Goal: Information Seeking & Learning: Learn about a topic

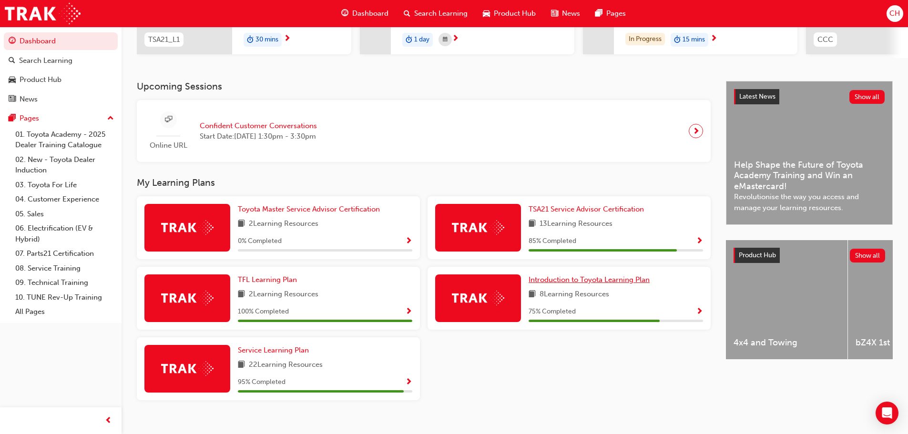
scroll to position [178, 0]
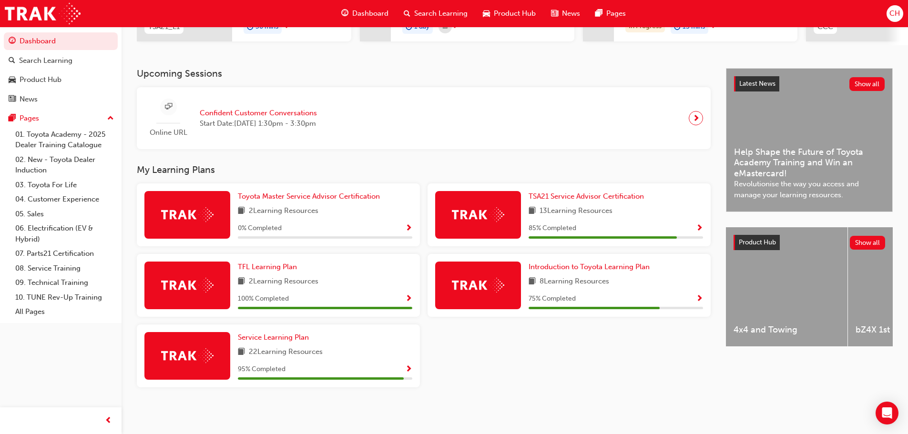
click at [402, 366] on div "95 % Completed" at bounding box center [325, 370] width 175 height 12
click at [411, 366] on span "Show Progress" at bounding box center [408, 370] width 7 height 9
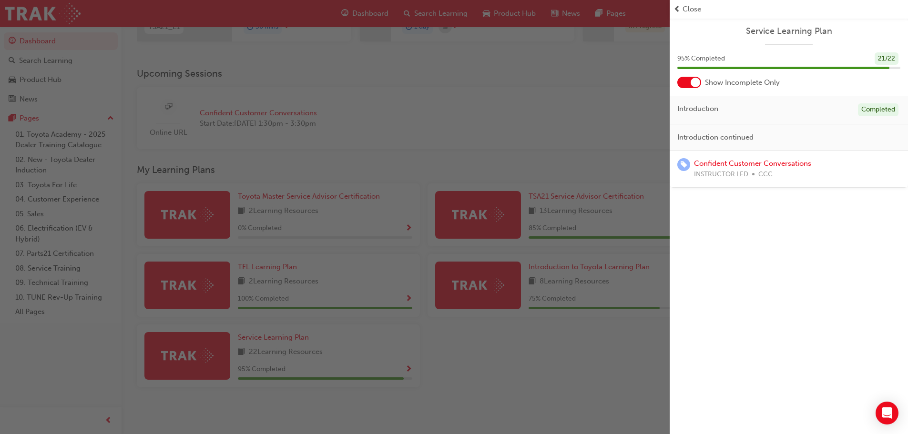
click at [695, 11] on span "Close" at bounding box center [692, 9] width 19 height 11
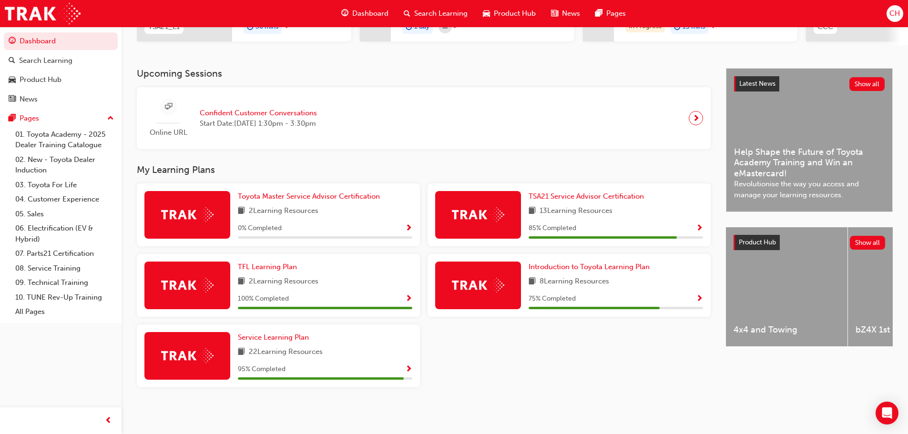
click at [699, 297] on span "Show Progress" at bounding box center [699, 299] width 7 height 9
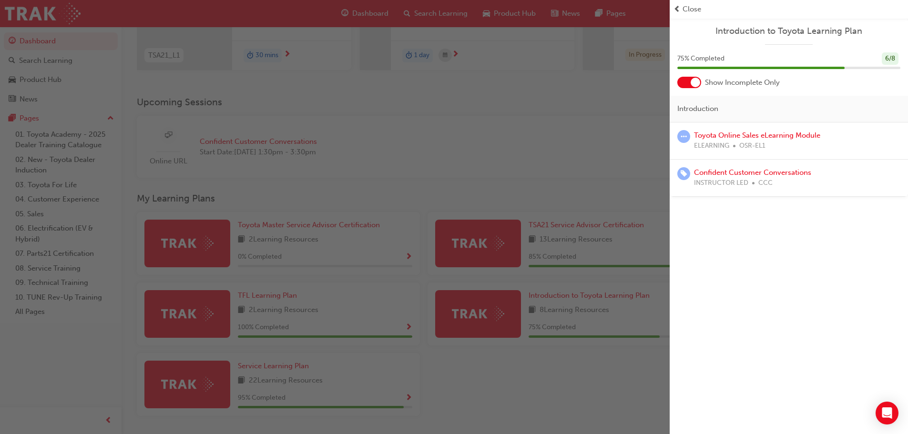
scroll to position [131, 0]
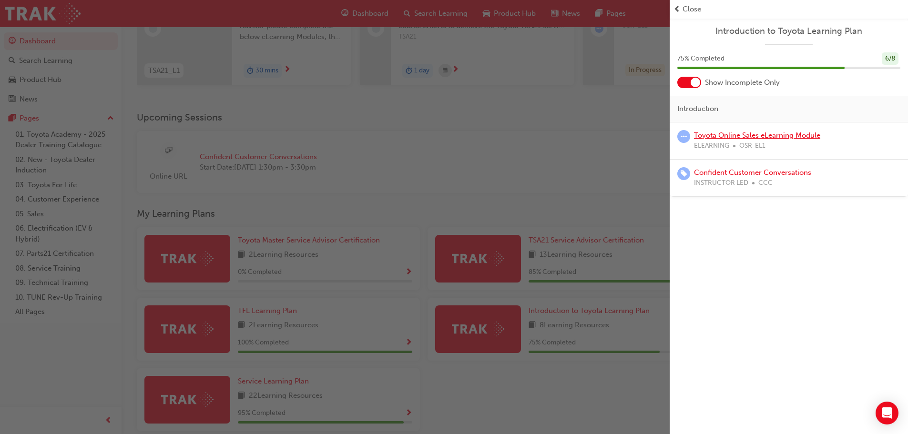
click at [762, 136] on link "Toyota Online Sales eLearning Module" at bounding box center [757, 135] width 126 height 9
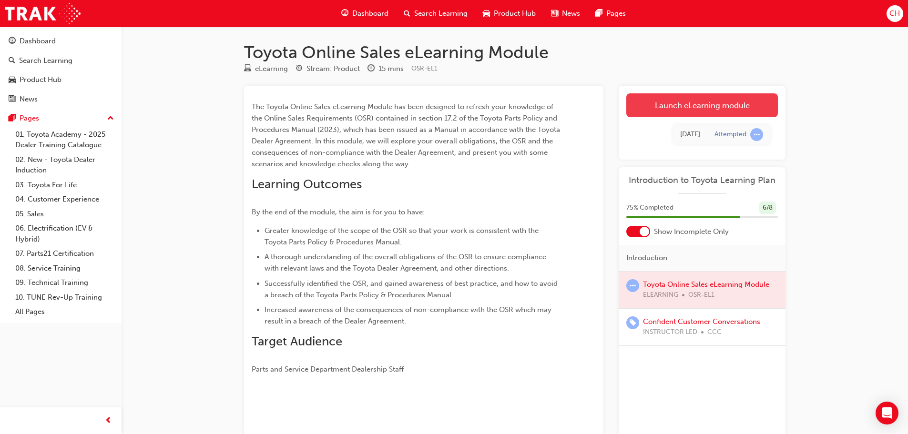
click at [707, 111] on link "Launch eLearning module" at bounding box center [703, 105] width 152 height 24
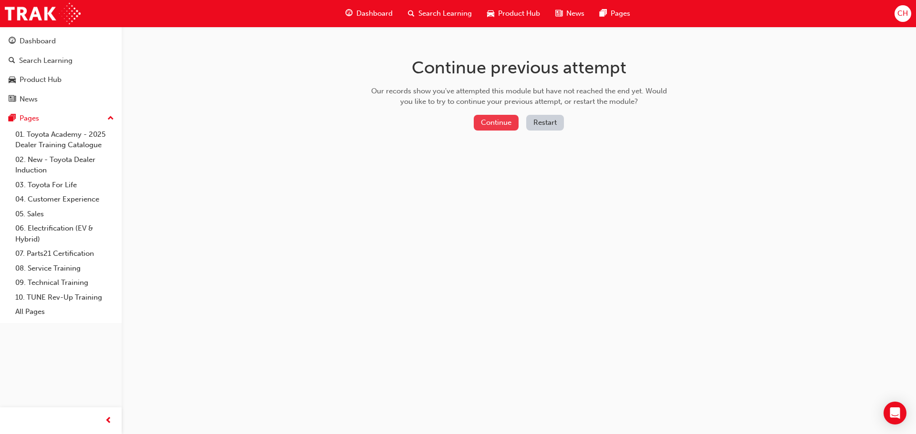
click at [502, 119] on button "Continue" at bounding box center [496, 123] width 45 height 16
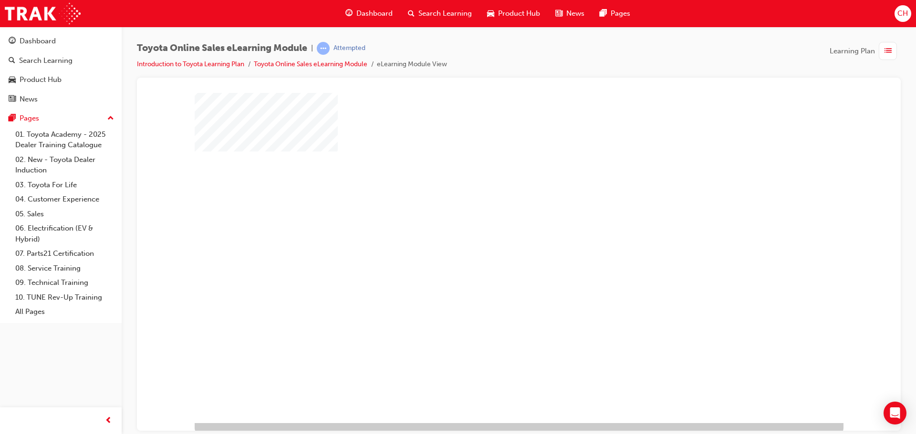
scroll to position [20, 0]
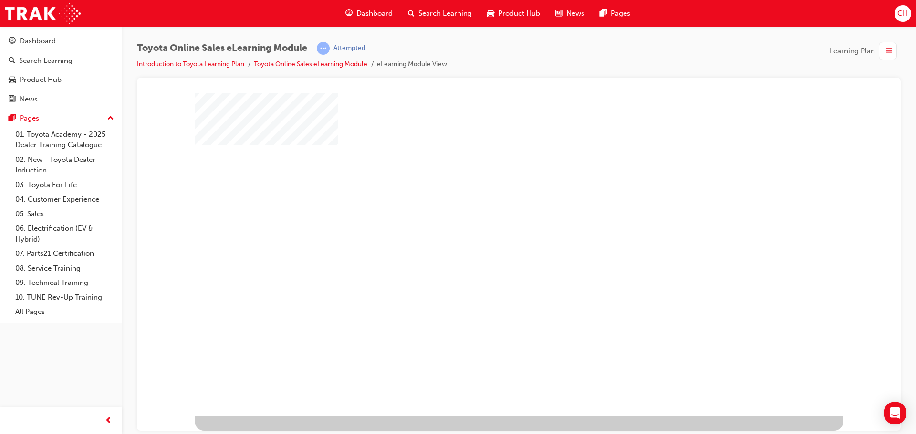
click at [491, 215] on div "play" at bounding box center [491, 215] width 0 height 0
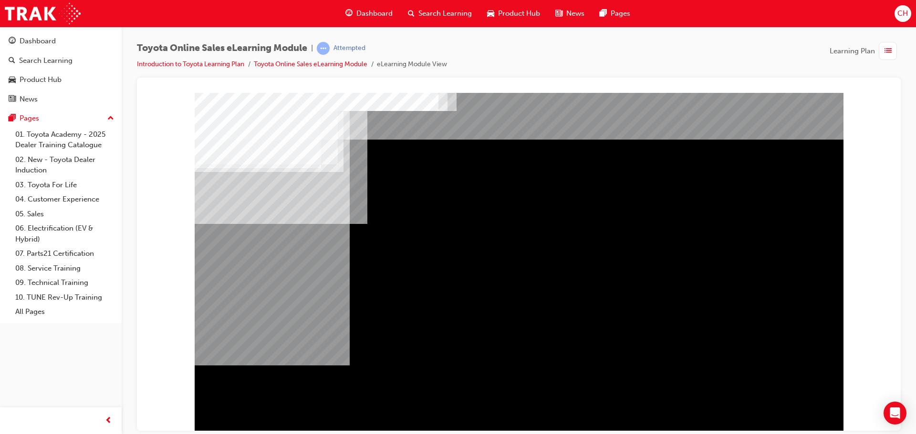
click at [772, 402] on div "Navigation" at bounding box center [519, 264] width 649 height 343
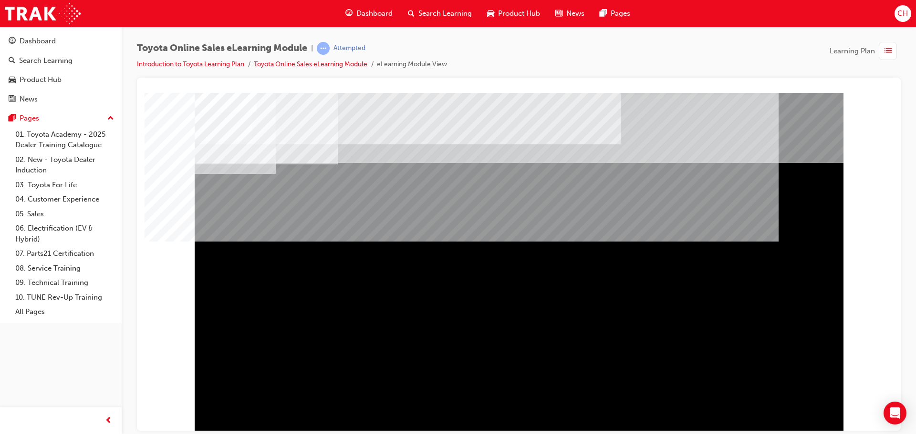
scroll to position [20, 0]
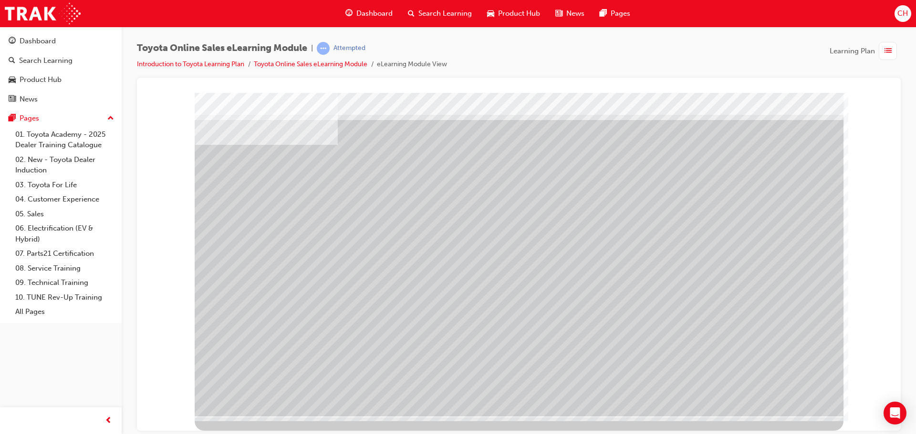
scroll to position [0, 0]
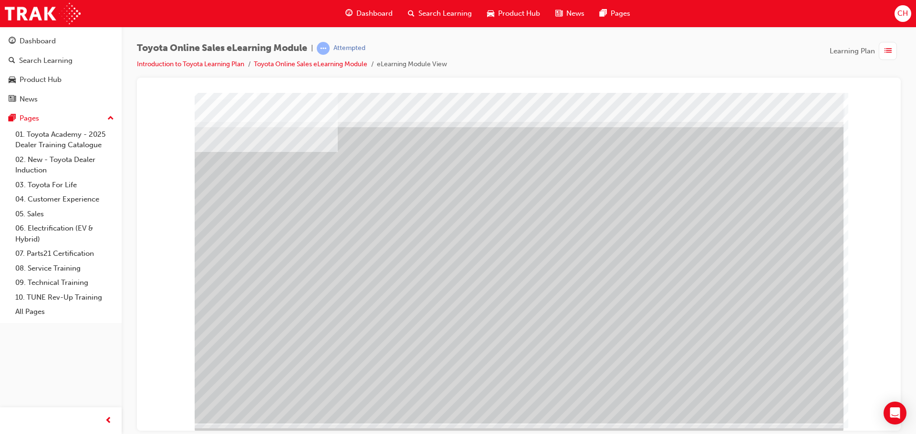
scroll to position [20, 0]
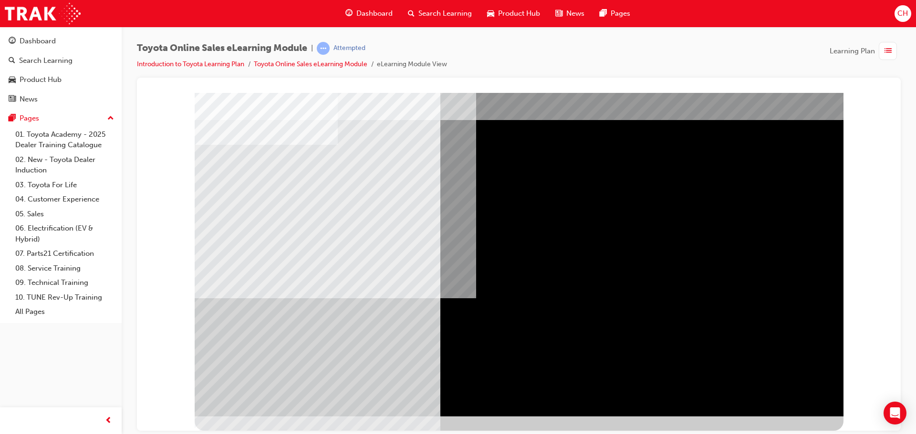
scroll to position [0, 0]
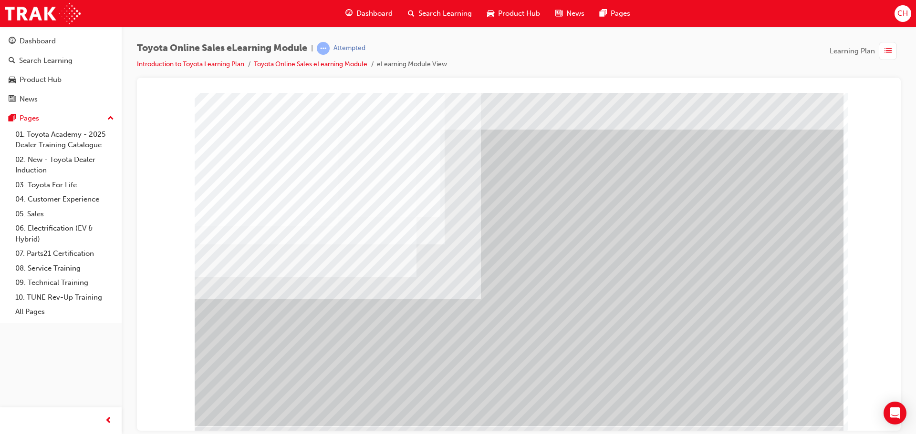
scroll to position [20, 0]
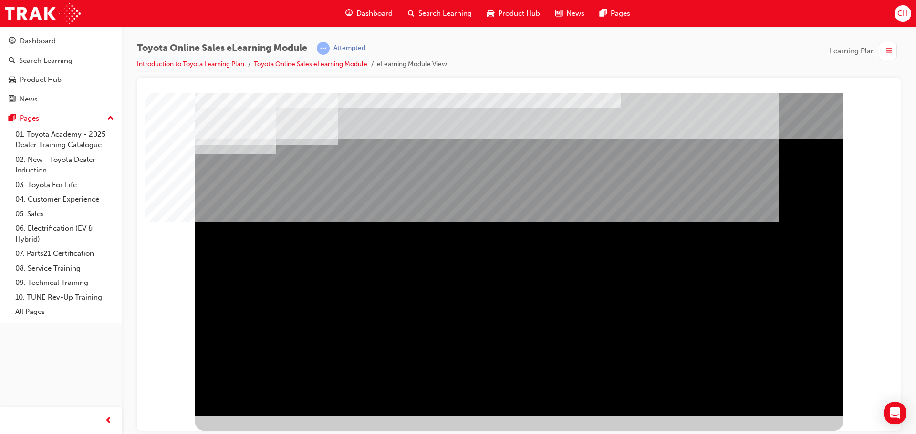
scroll to position [0, 0]
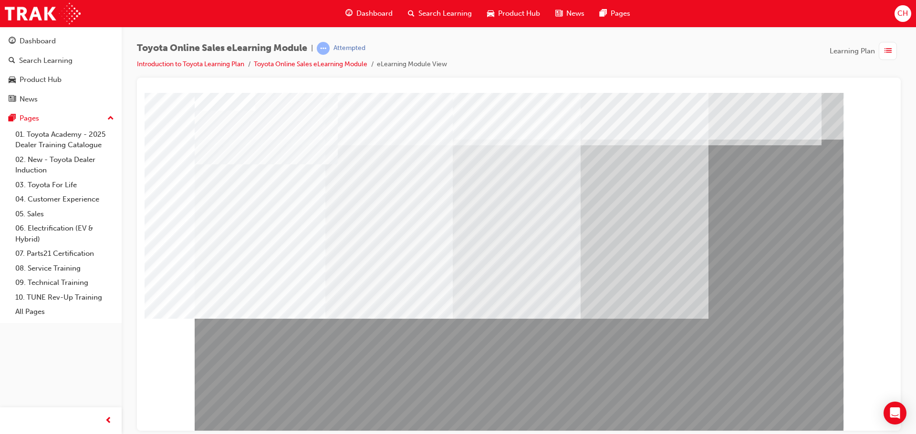
drag, startPoint x: 389, startPoint y: 287, endPoint x: 398, endPoint y: 324, distance: 38.3
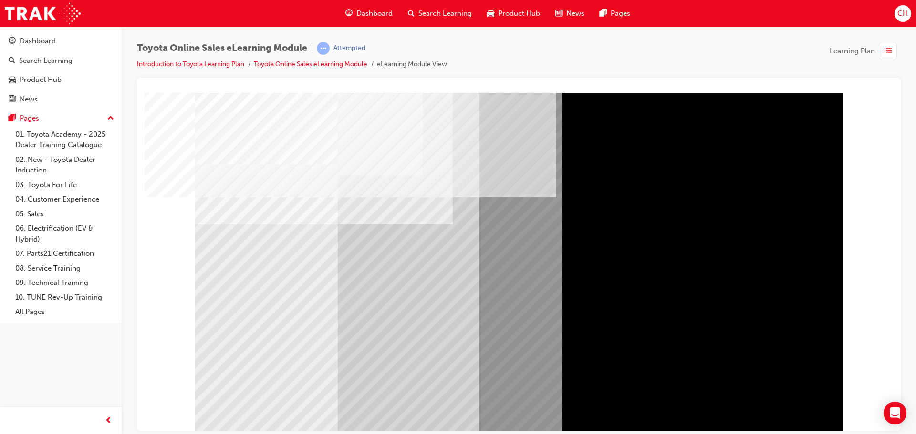
drag, startPoint x: 795, startPoint y: 226, endPoint x: 800, endPoint y: 184, distance: 42.8
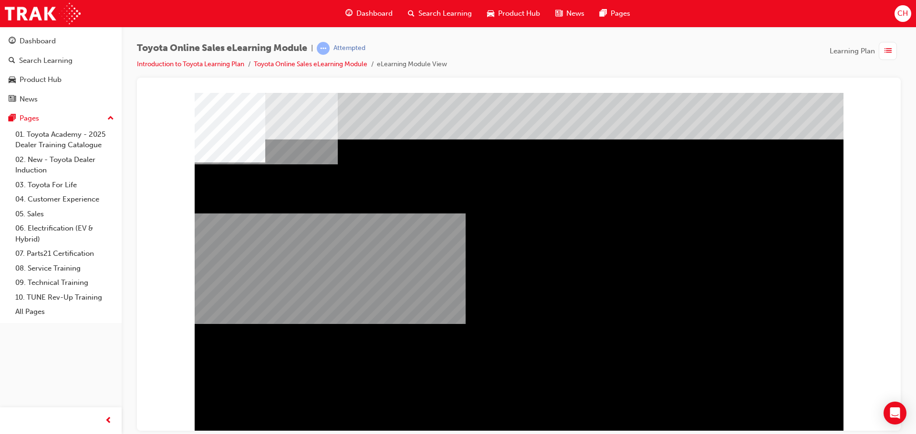
drag, startPoint x: 375, startPoint y: 245, endPoint x: 486, endPoint y: 279, distance: 116.0
click at [486, 279] on div "multistate" at bounding box center [519, 264] width 649 height 343
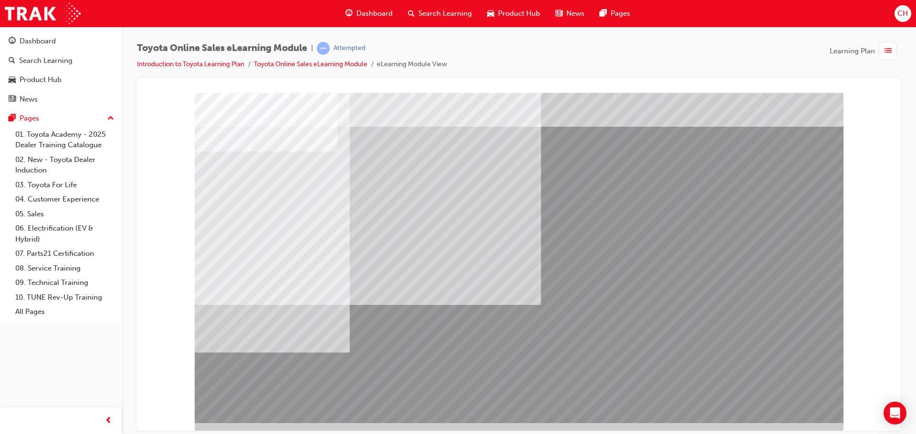
scroll to position [20, 0]
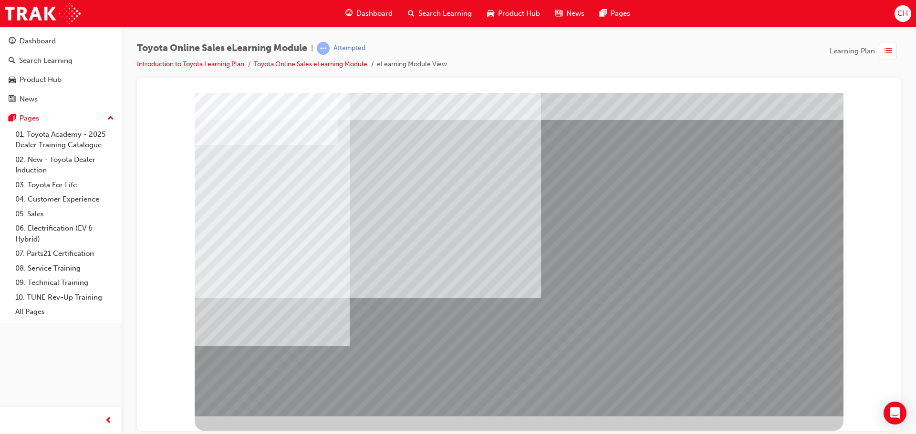
drag, startPoint x: 805, startPoint y: 397, endPoint x: 806, endPoint y: 390, distance: 7.2
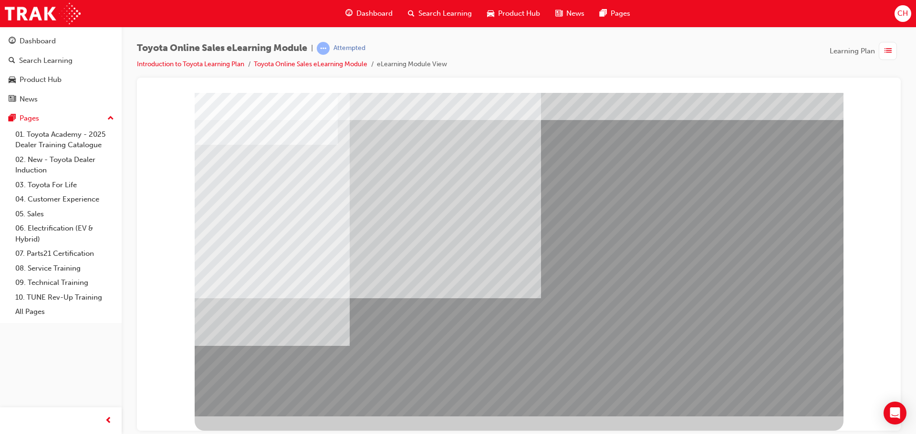
click at [792, 379] on div at bounding box center [519, 244] width 649 height 343
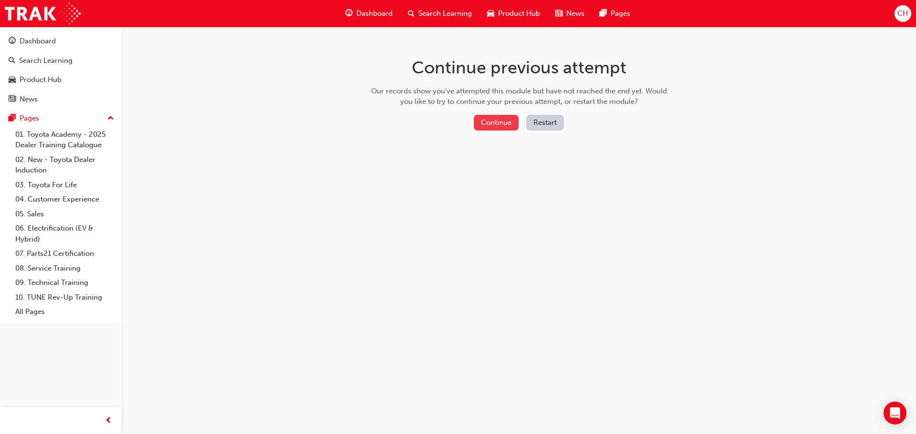
click at [498, 120] on button "Continue" at bounding box center [496, 123] width 45 height 16
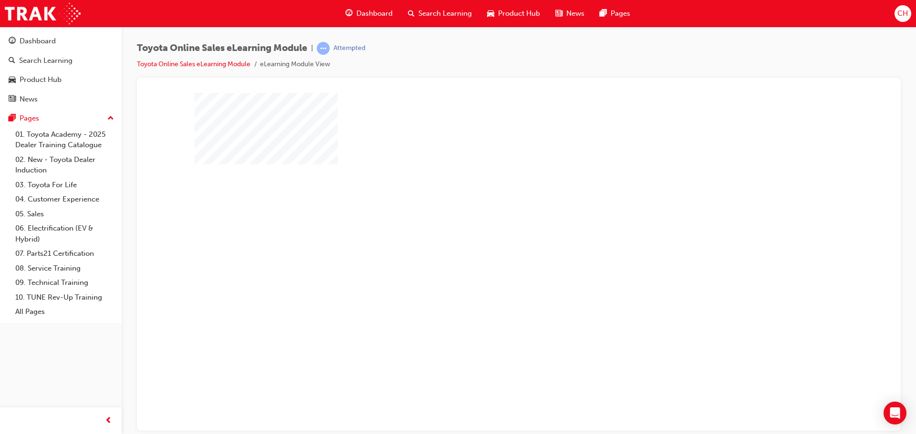
click at [491, 234] on div "play" at bounding box center [491, 234] width 0 height 0
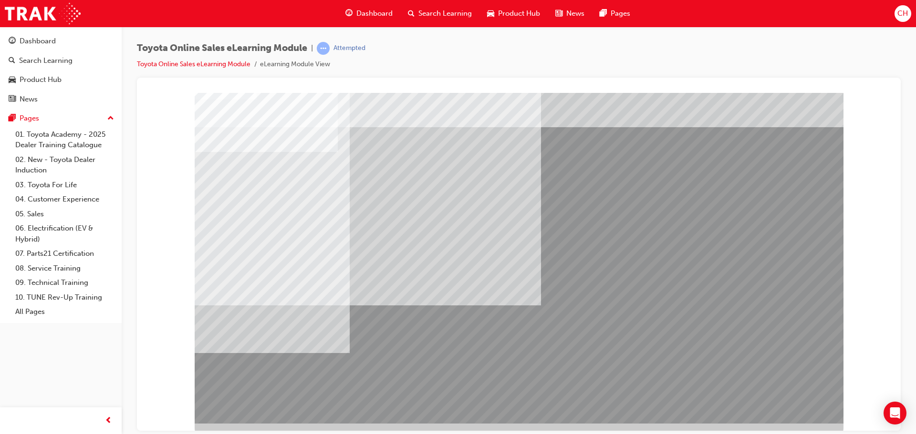
scroll to position [20, 0]
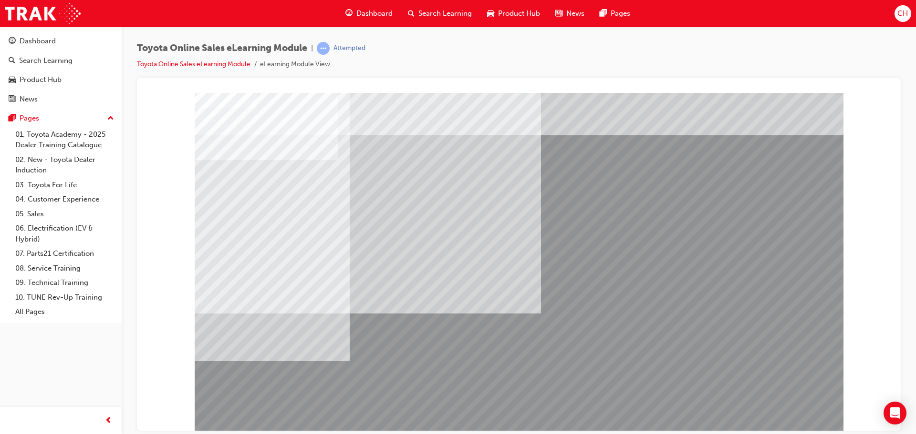
scroll to position [0, 0]
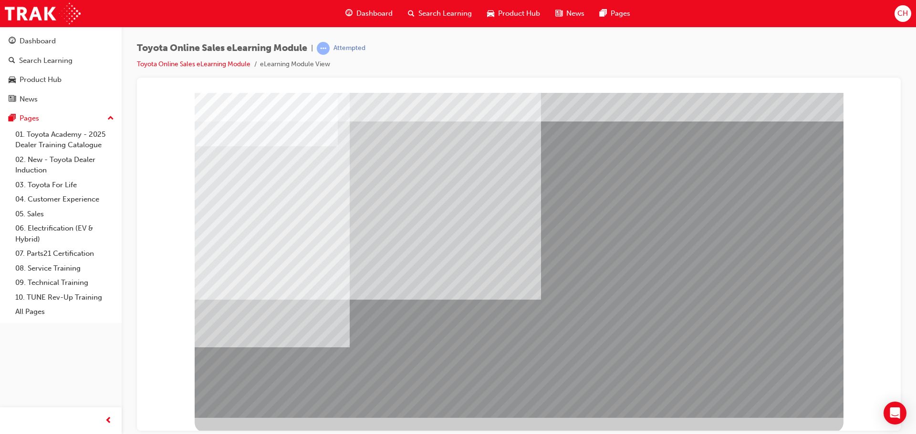
scroll to position [20, 0]
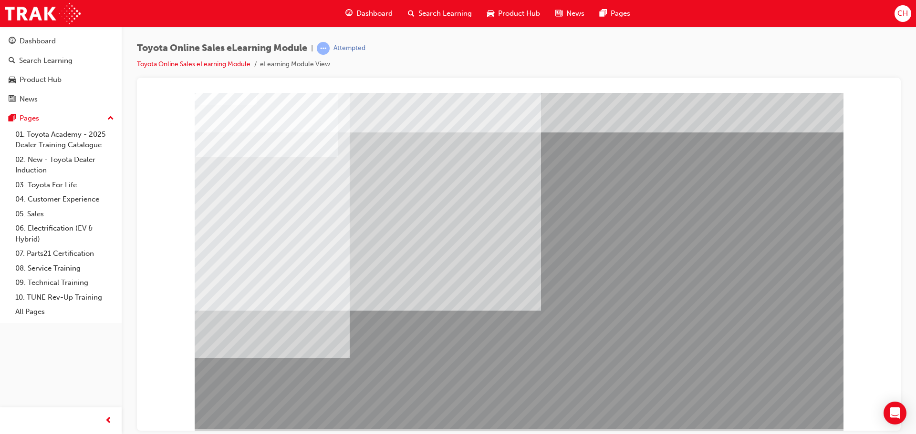
scroll to position [0, 0]
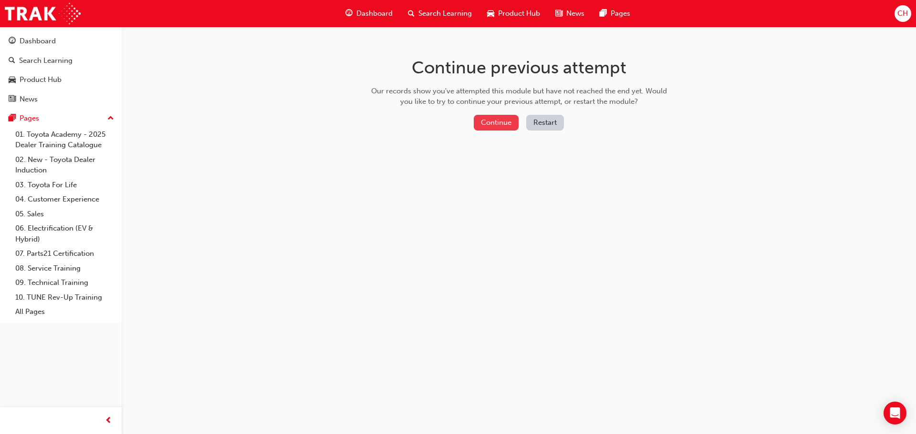
click at [495, 117] on button "Continue" at bounding box center [496, 123] width 45 height 16
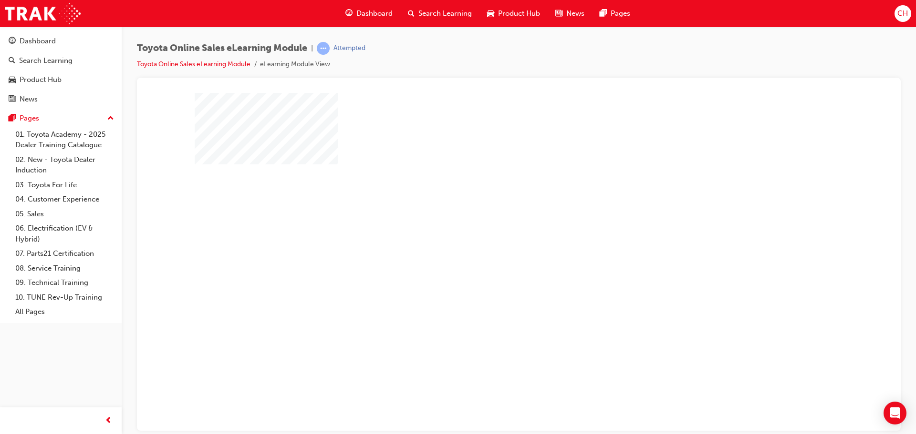
click at [491, 234] on div "play" at bounding box center [491, 234] width 0 height 0
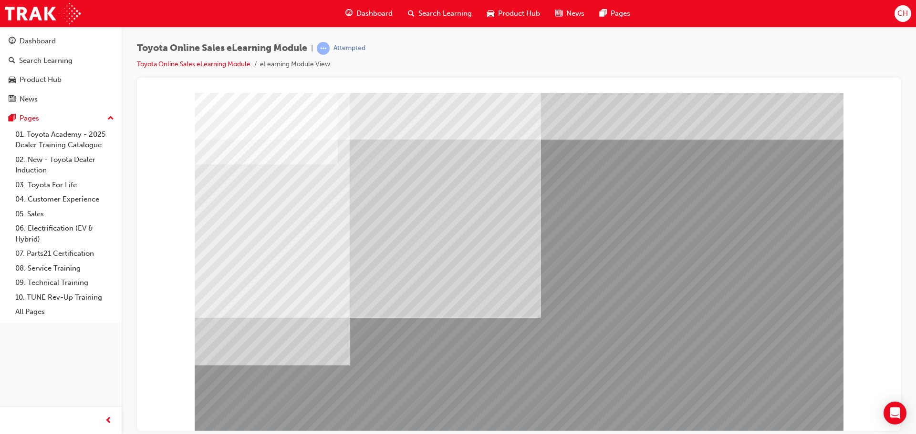
scroll to position [20, 0]
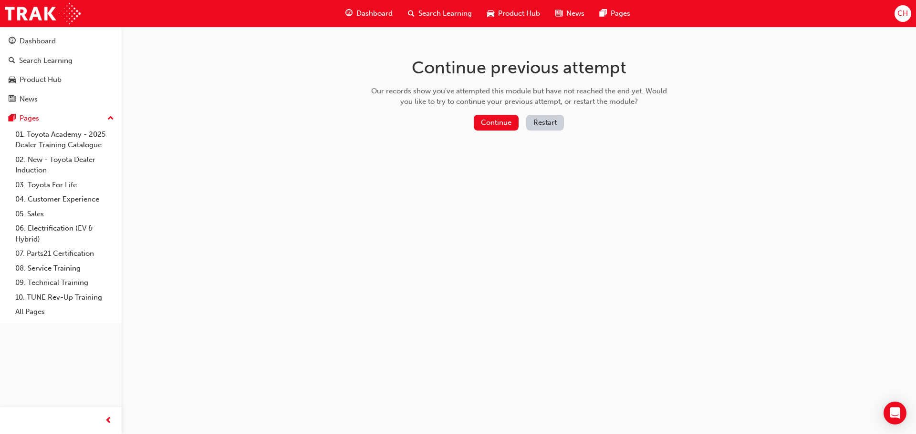
click at [545, 123] on button "Restart" at bounding box center [545, 123] width 38 height 16
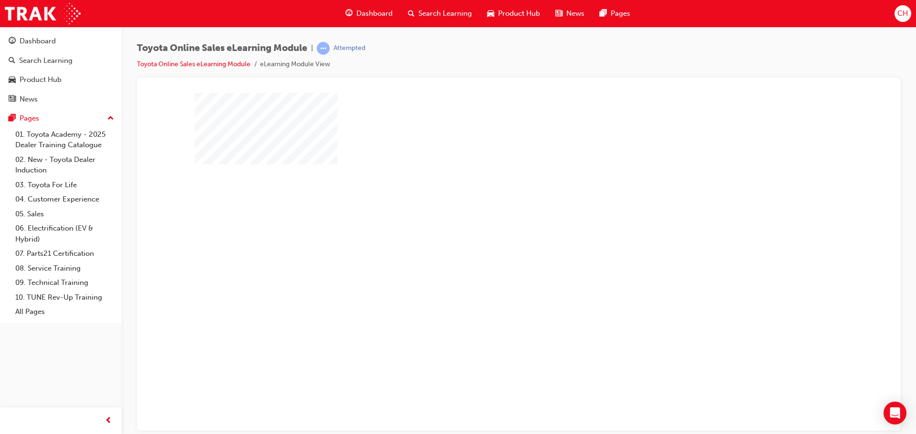
click at [491, 234] on div "play" at bounding box center [491, 234] width 0 height 0
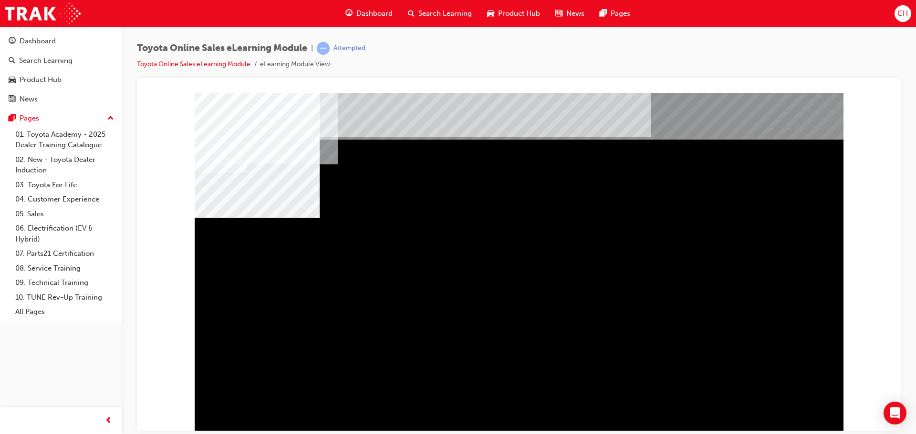
drag, startPoint x: 732, startPoint y: 329, endPoint x: 638, endPoint y: 314, distance: 95.0
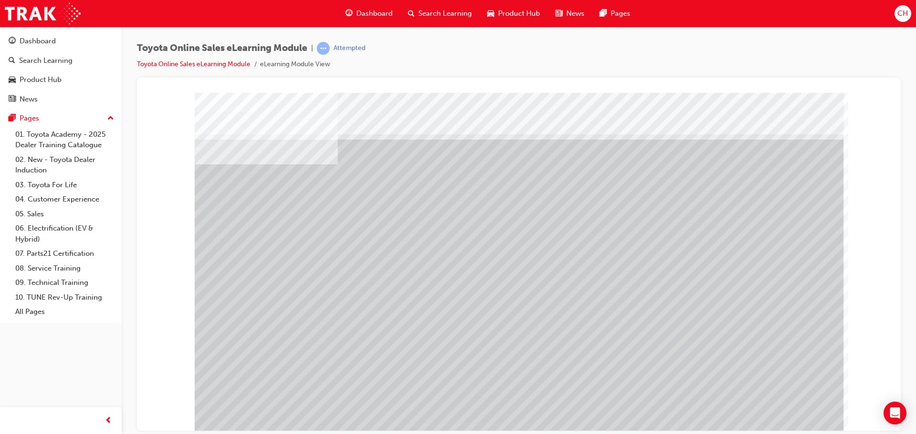
drag, startPoint x: 321, startPoint y: 268, endPoint x: 328, endPoint y: 271, distance: 7.3
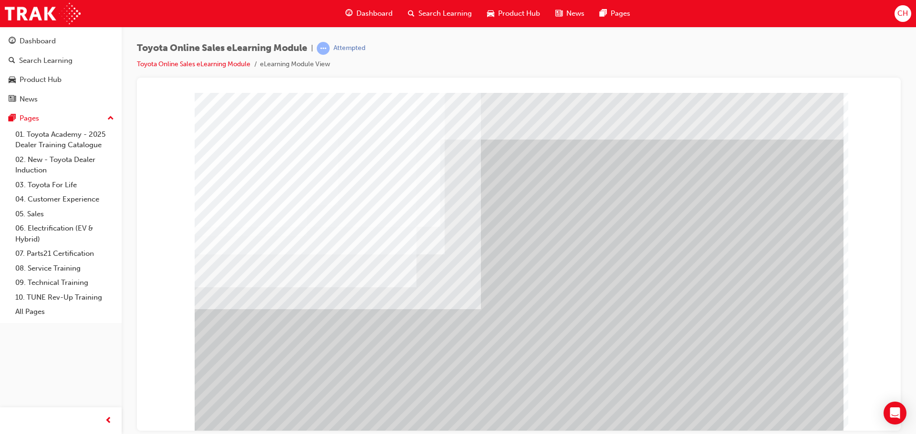
drag, startPoint x: 721, startPoint y: 287, endPoint x: 694, endPoint y: 287, distance: 27.2
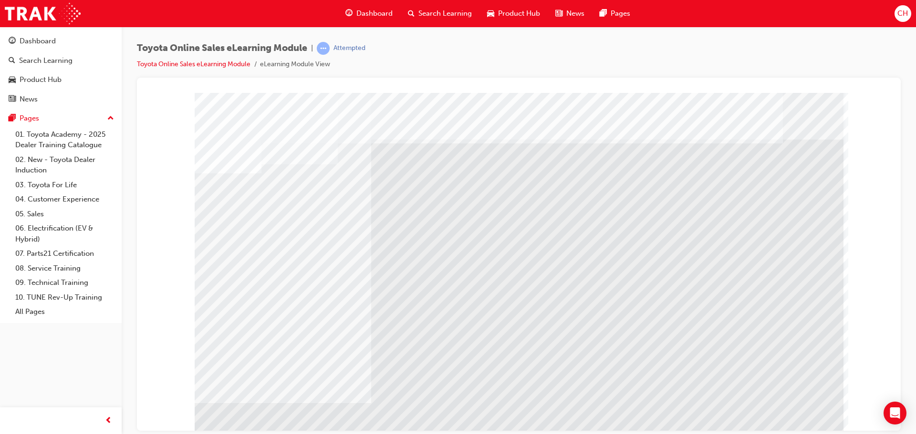
drag, startPoint x: 259, startPoint y: 228, endPoint x: 326, endPoint y: 248, distance: 69.7
drag, startPoint x: 339, startPoint y: 248, endPoint x: 368, endPoint y: 252, distance: 29.3
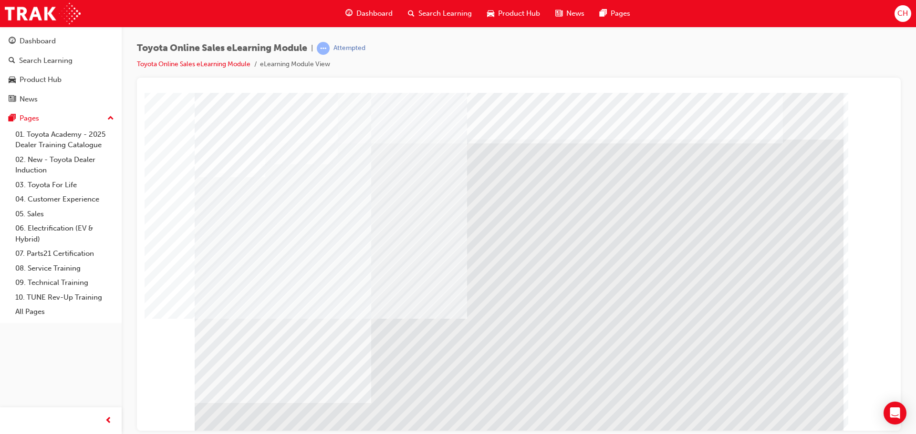
drag, startPoint x: 279, startPoint y: 307, endPoint x: 320, endPoint y: 314, distance: 41.1
drag, startPoint x: 333, startPoint y: 317, endPoint x: 339, endPoint y: 318, distance: 5.8
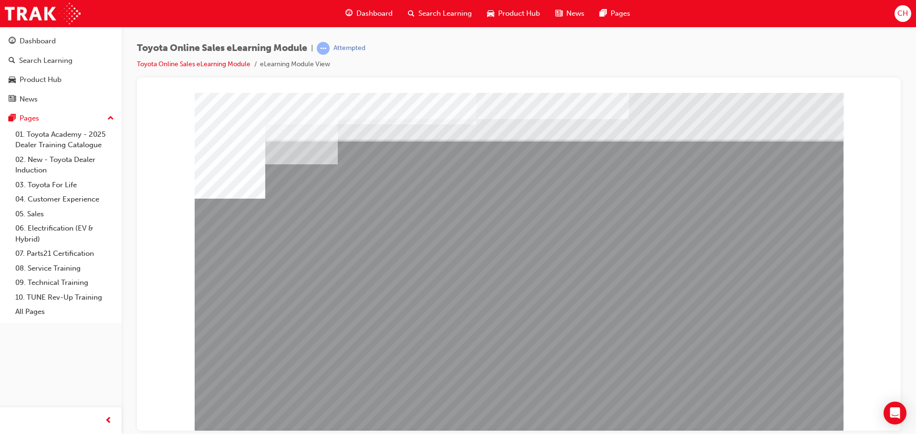
drag, startPoint x: 702, startPoint y: 331, endPoint x: 726, endPoint y: 331, distance: 23.4
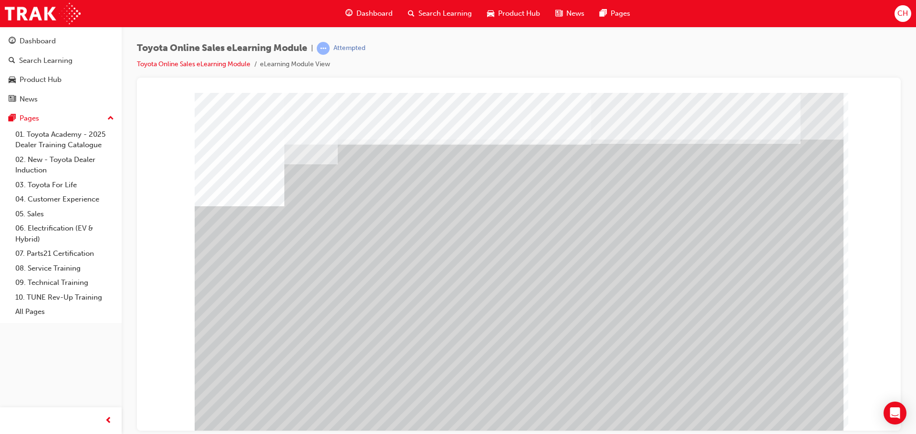
drag, startPoint x: 392, startPoint y: 342, endPoint x: 440, endPoint y: 348, distance: 47.5
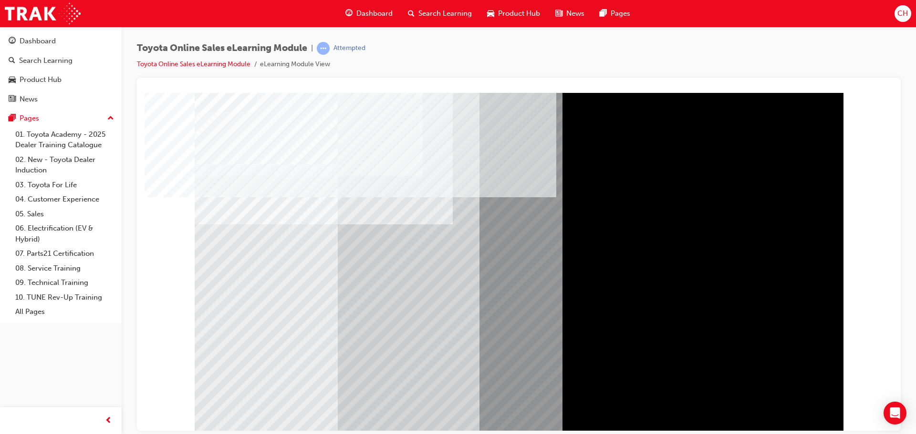
drag, startPoint x: 620, startPoint y: 362, endPoint x: 631, endPoint y: 361, distance: 11.1
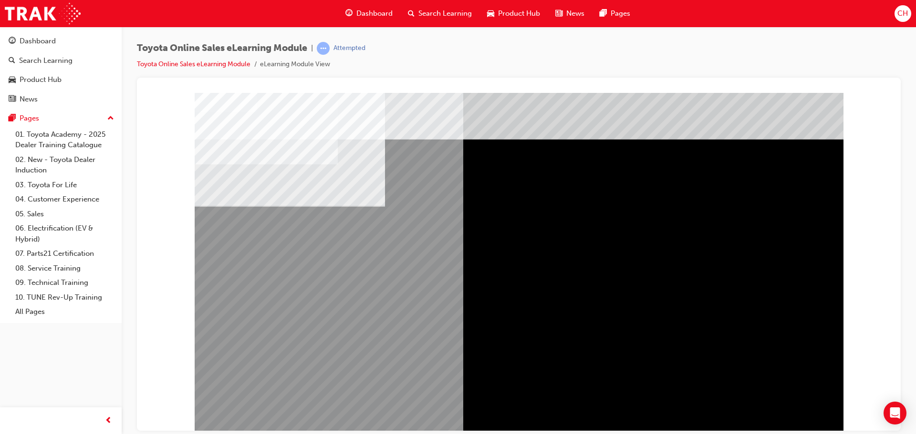
click at [799, 423] on div "multistate" at bounding box center [519, 264] width 649 height 343
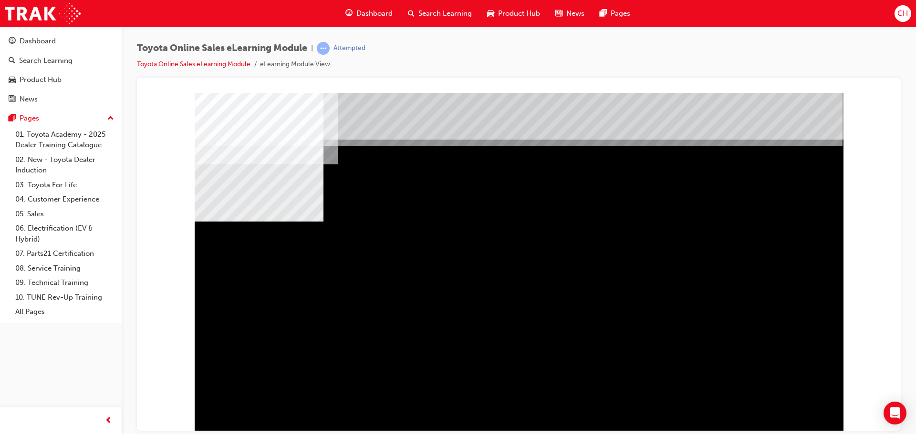
drag, startPoint x: 522, startPoint y: 307, endPoint x: 550, endPoint y: 313, distance: 29.3
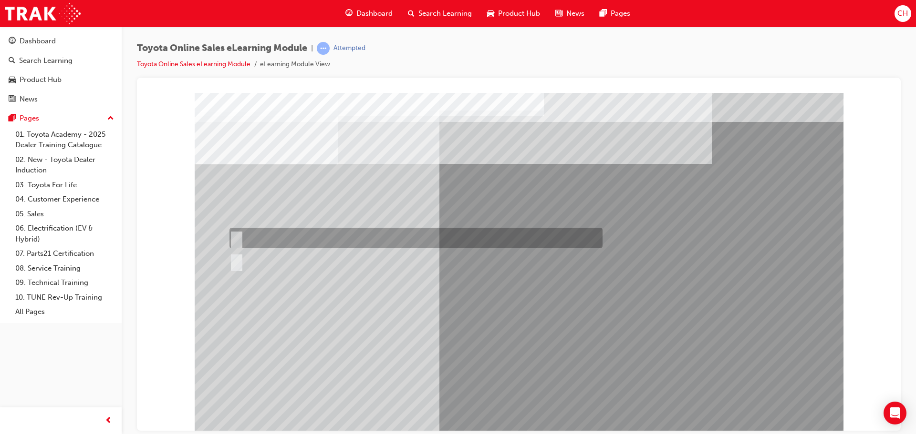
click at [279, 236] on div at bounding box center [413, 238] width 373 height 21
radio input "true"
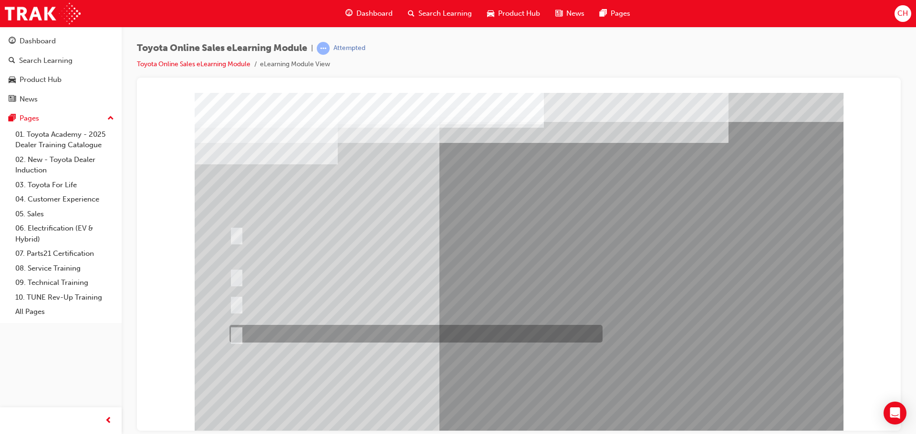
click at [370, 333] on div at bounding box center [413, 334] width 373 height 18
radio input "true"
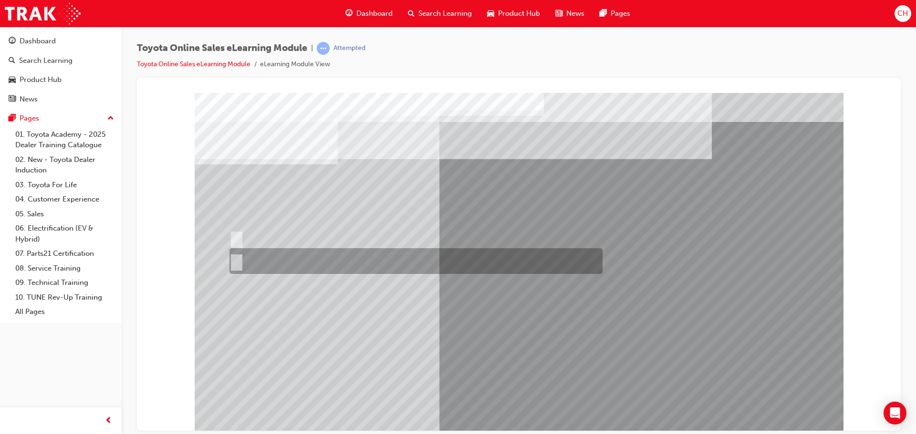
click at [254, 263] on div at bounding box center [413, 261] width 373 height 26
radio input "true"
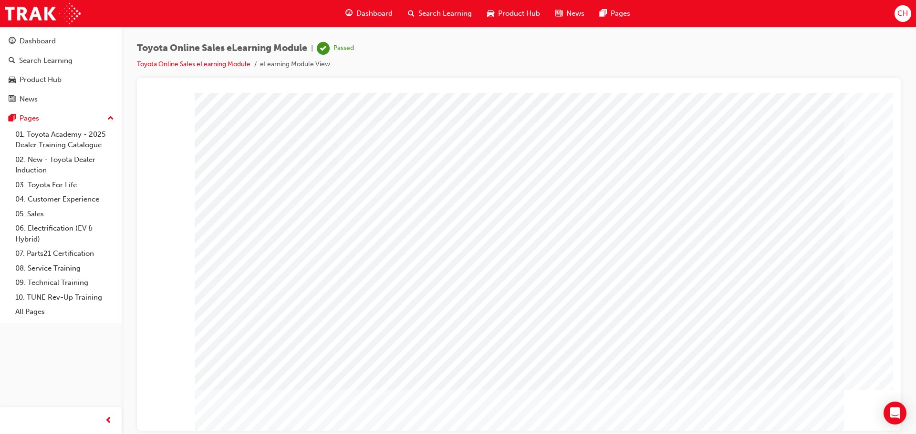
click at [368, 13] on span "Dashboard" at bounding box center [374, 13] width 36 height 11
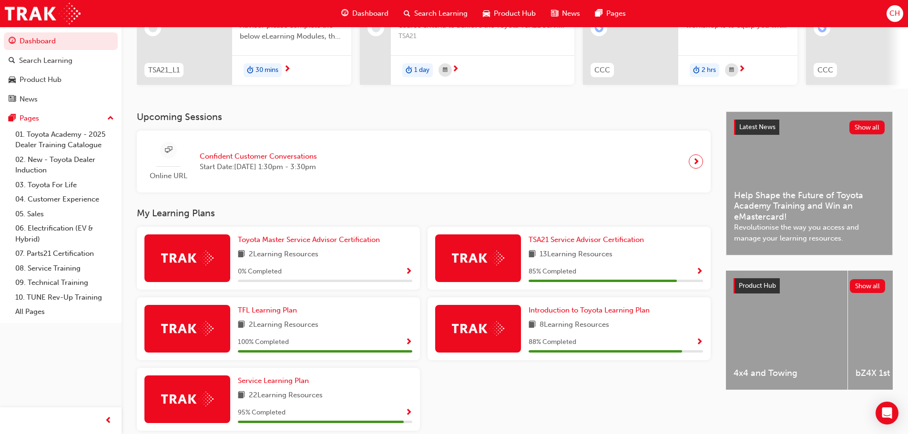
scroll to position [178, 0]
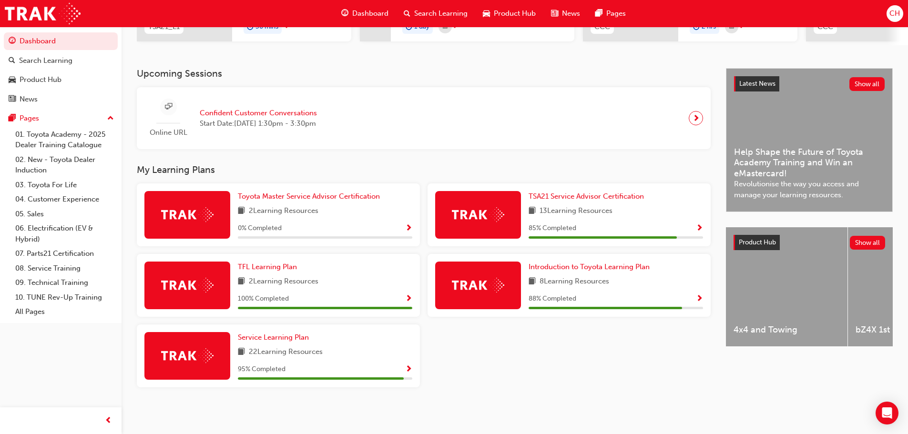
click at [407, 299] on span "Show Progress" at bounding box center [408, 299] width 7 height 9
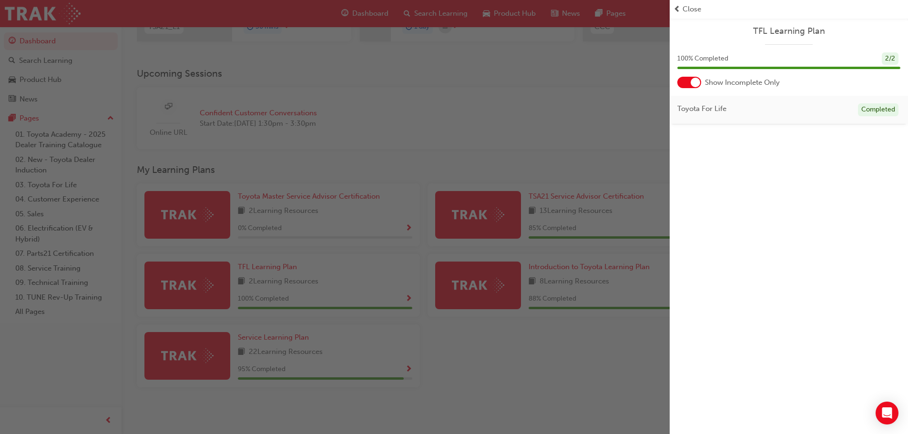
click at [697, 5] on span "Close" at bounding box center [692, 9] width 19 height 11
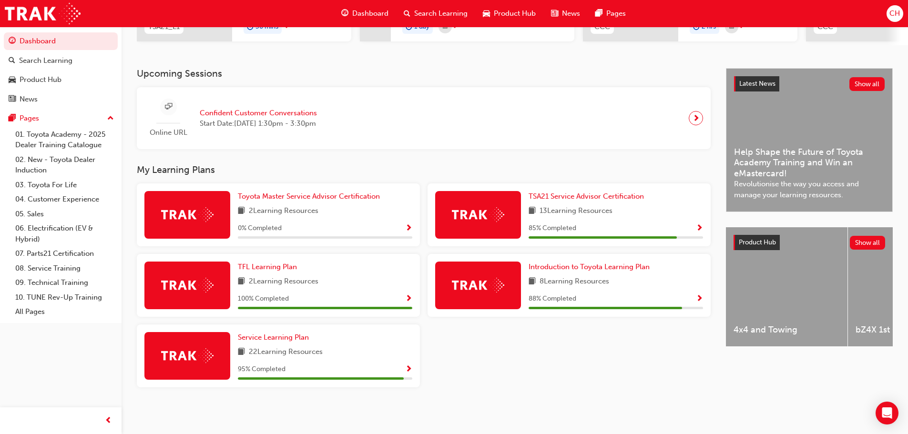
click at [700, 298] on span "Show Progress" at bounding box center [699, 299] width 7 height 9
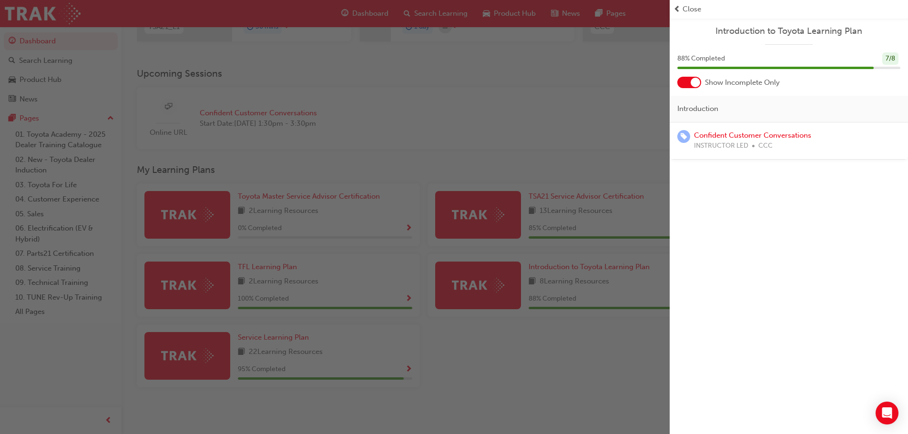
drag, startPoint x: 691, startPoint y: 11, endPoint x: 672, endPoint y: 43, distance: 37.0
click at [691, 11] on span "Close" at bounding box center [692, 9] width 19 height 11
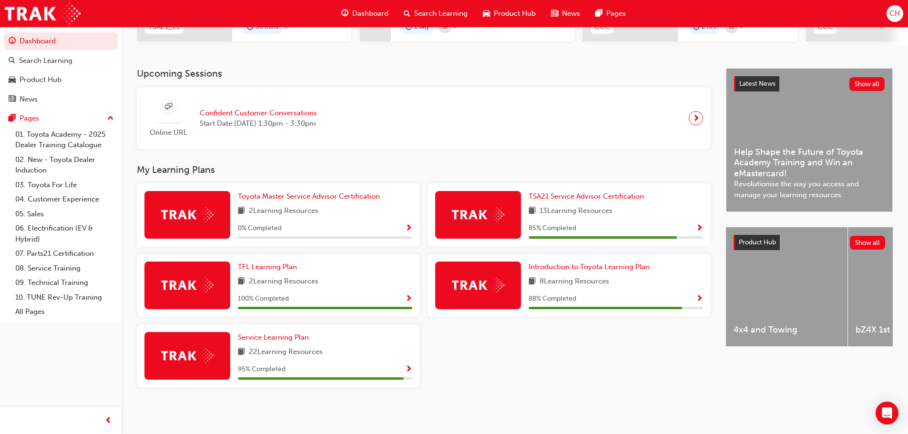
click at [700, 227] on span "Show Progress" at bounding box center [699, 229] width 7 height 9
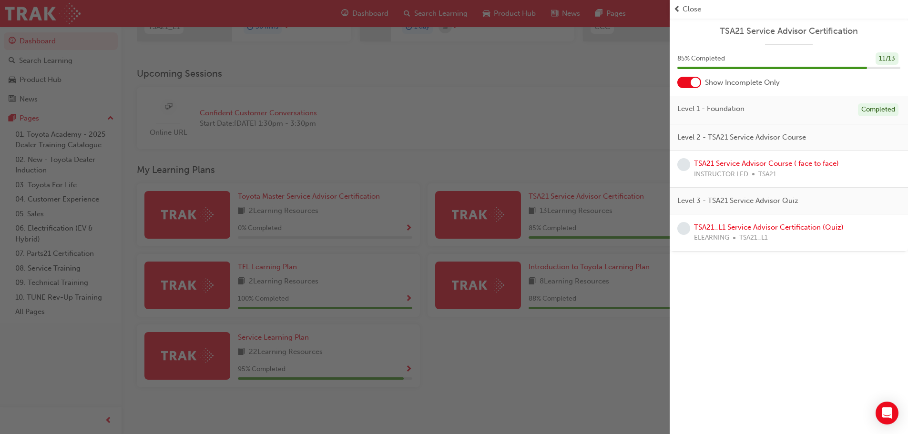
click at [681, 10] on span "prev-icon" at bounding box center [677, 9] width 7 height 11
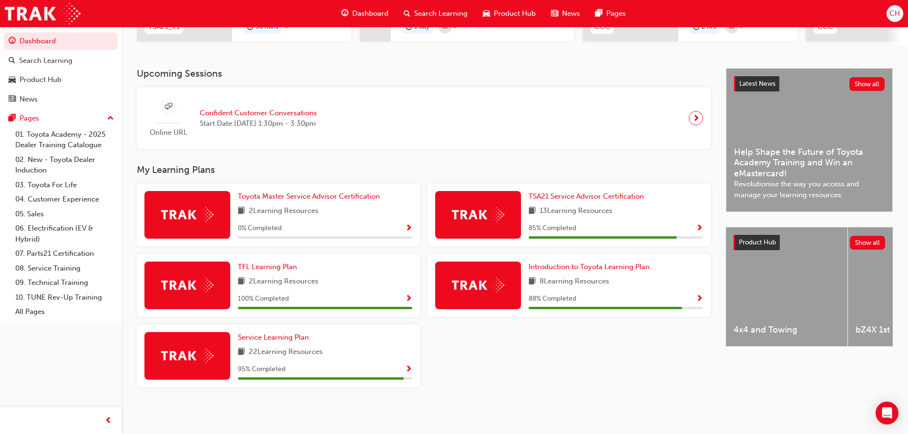
click at [414, 224] on div "Toyota Master Service Advisor Certification 2 Learning Resources 0 % Completed" at bounding box center [278, 215] width 283 height 63
click at [409, 230] on span "Show Progress" at bounding box center [408, 229] width 7 height 9
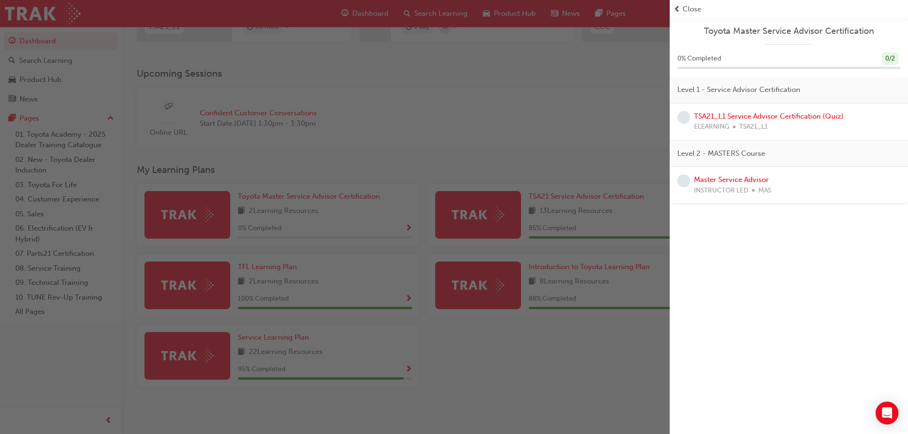
click at [687, 13] on span "Close" at bounding box center [692, 9] width 19 height 11
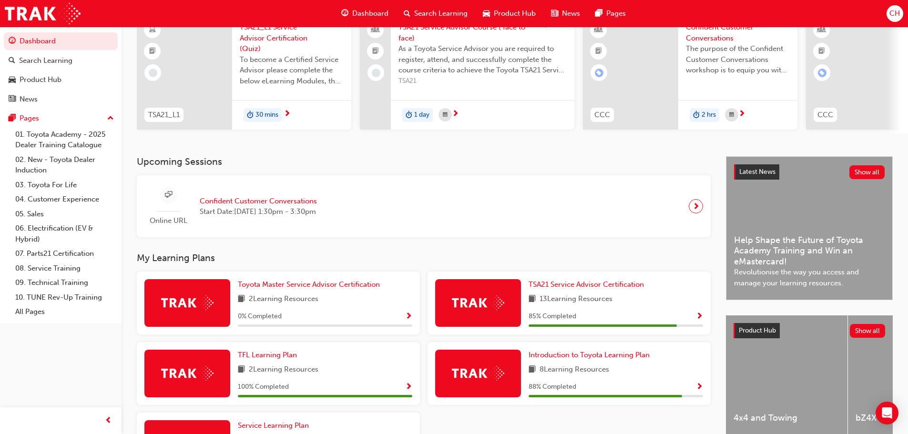
scroll to position [0, 0]
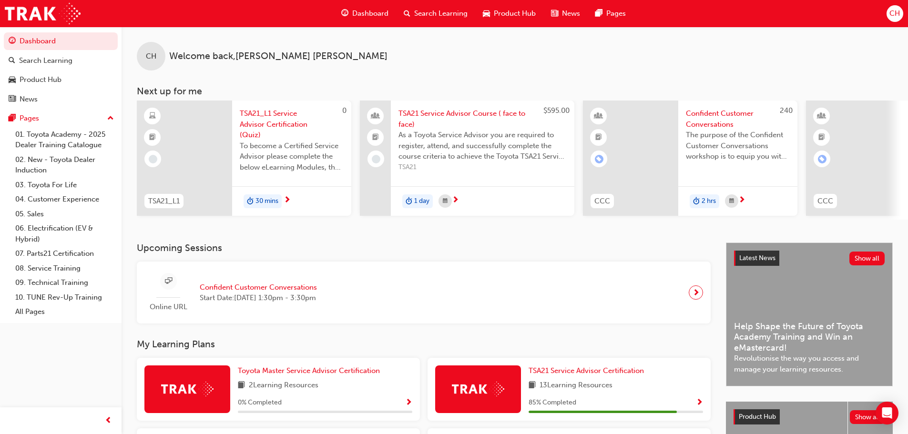
click at [511, 16] on span "Product Hub" at bounding box center [515, 13] width 42 height 11
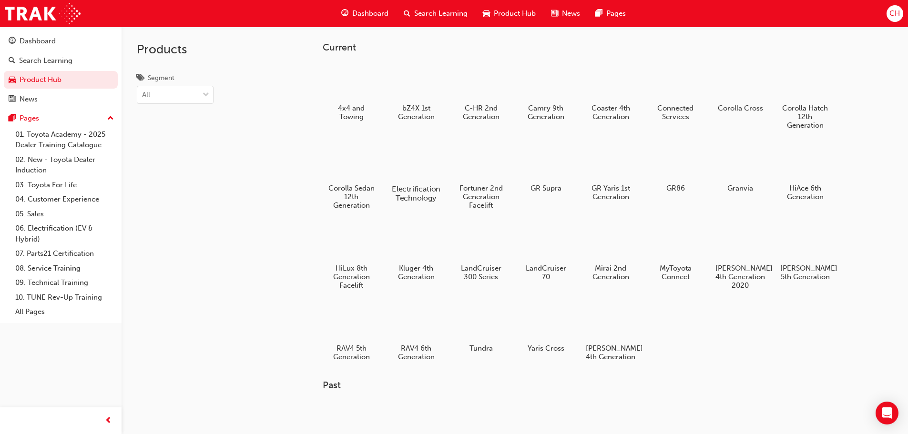
click at [433, 160] on div at bounding box center [416, 162] width 53 height 38
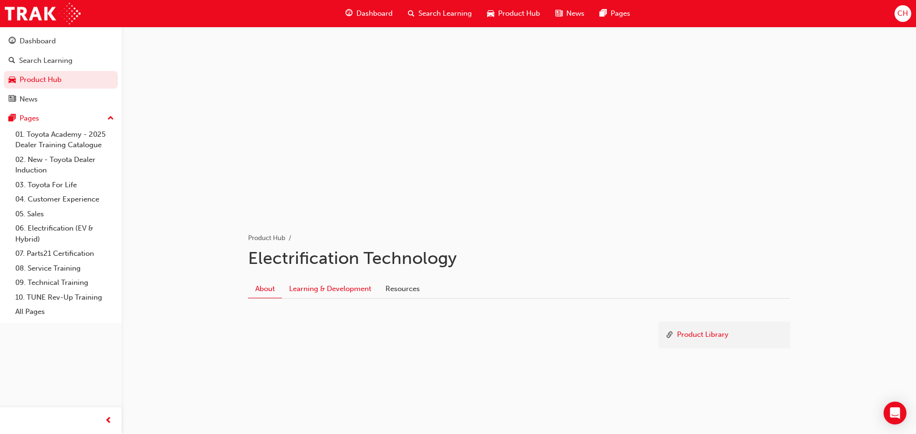
click at [344, 294] on link "Learning & Development" at bounding box center [330, 289] width 96 height 18
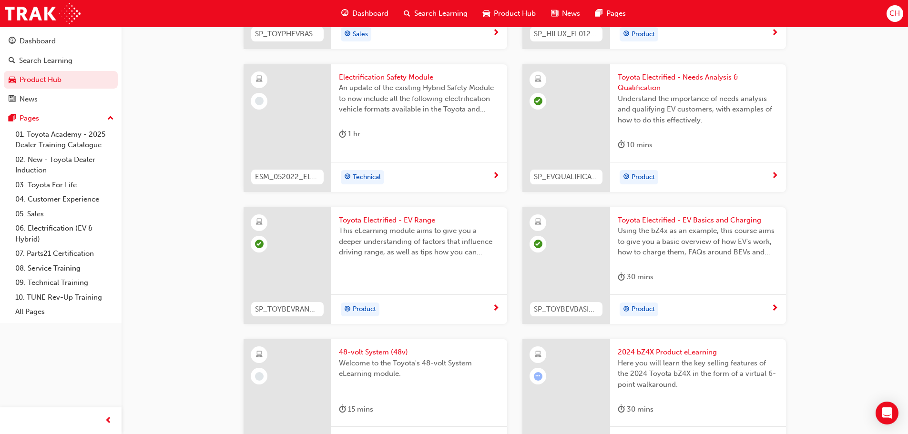
scroll to position [572, 0]
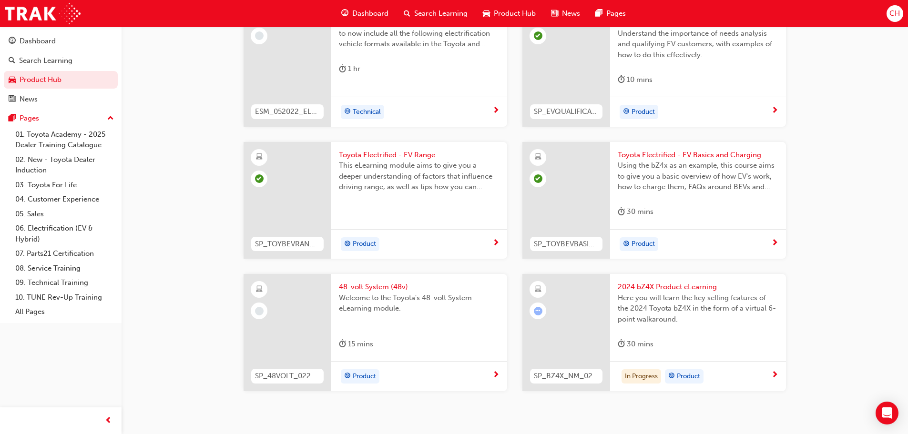
click at [780, 381] on div "In Progress Product" at bounding box center [698, 376] width 176 height 30
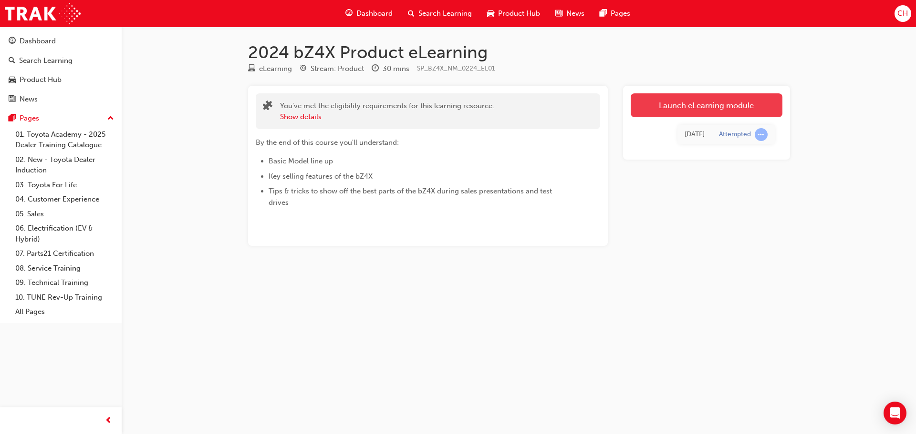
click at [718, 105] on link "Launch eLearning module" at bounding box center [706, 105] width 152 height 24
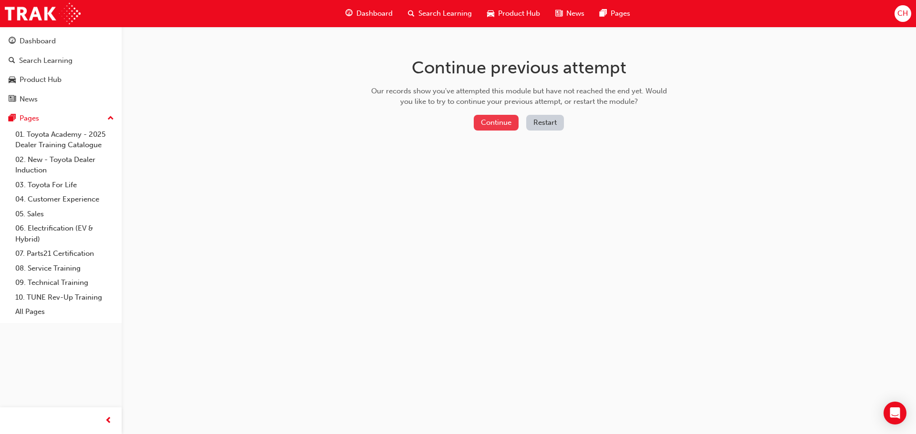
click at [507, 122] on button "Continue" at bounding box center [496, 123] width 45 height 16
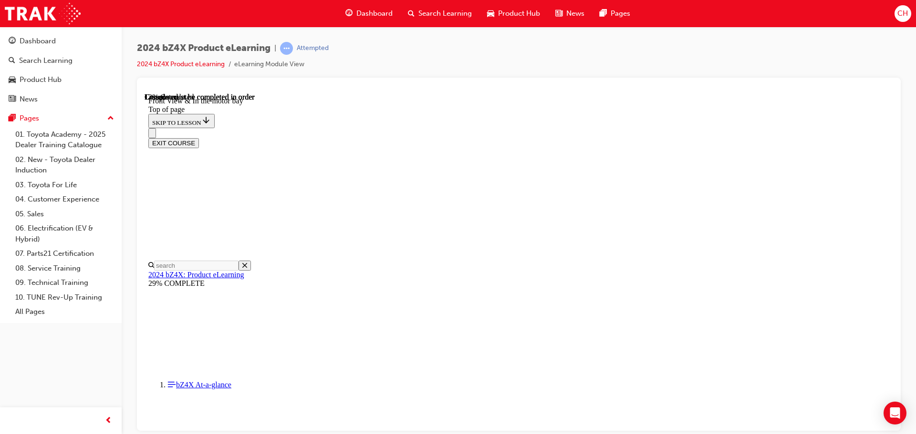
scroll to position [220, 0]
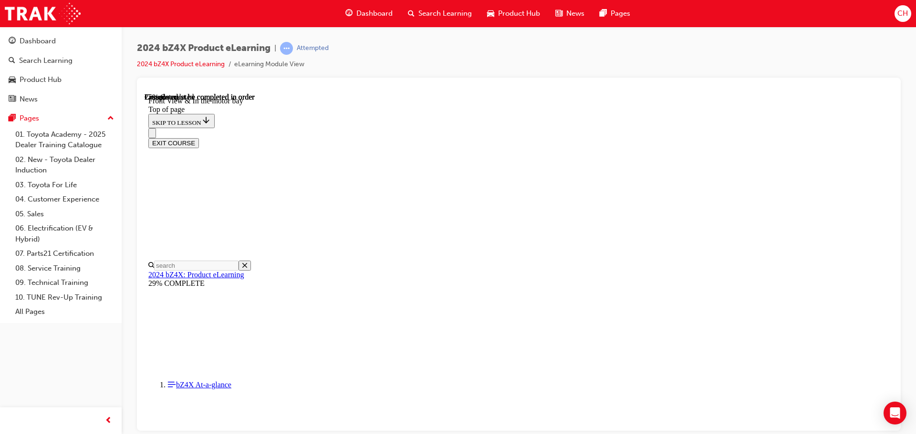
scroll to position [652, 0]
drag, startPoint x: 656, startPoint y: 220, endPoint x: 739, endPoint y: 219, distance: 83.5
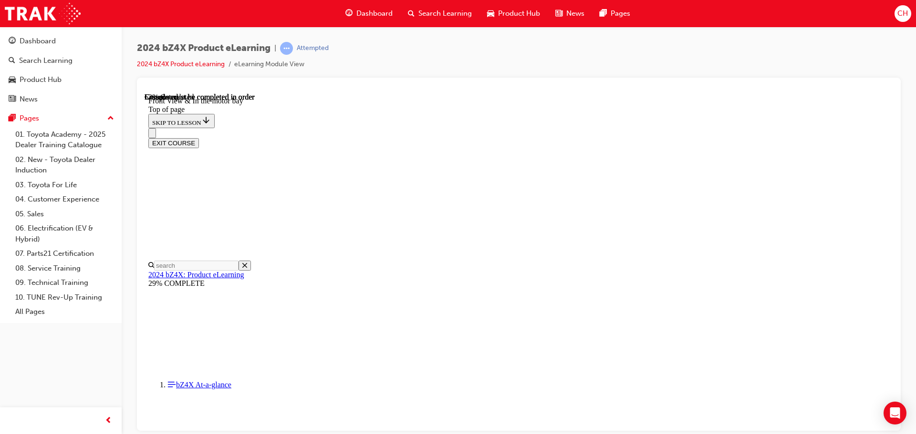
scroll to position [1320, 0]
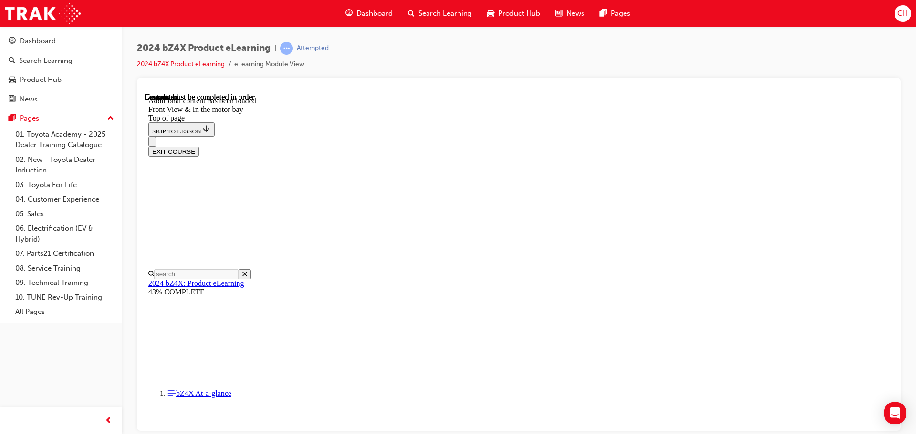
scroll to position [1664, 0]
drag, startPoint x: 539, startPoint y: 256, endPoint x: 568, endPoint y: 213, distance: 51.6
drag, startPoint x: 543, startPoint y: 247, endPoint x: 578, endPoint y: 249, distance: 34.4
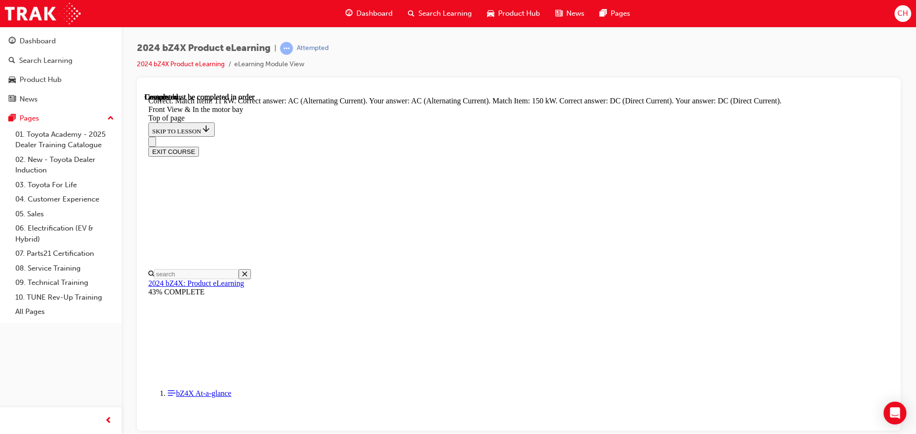
scroll to position [1728, 0]
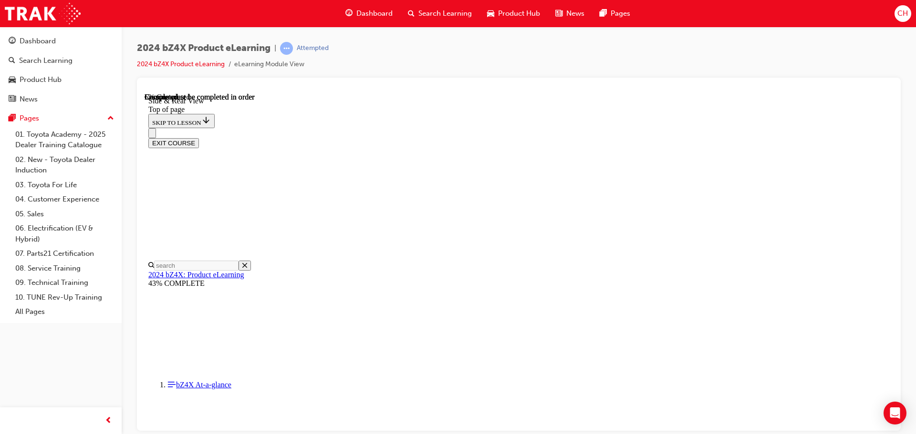
scroll to position [268, 0]
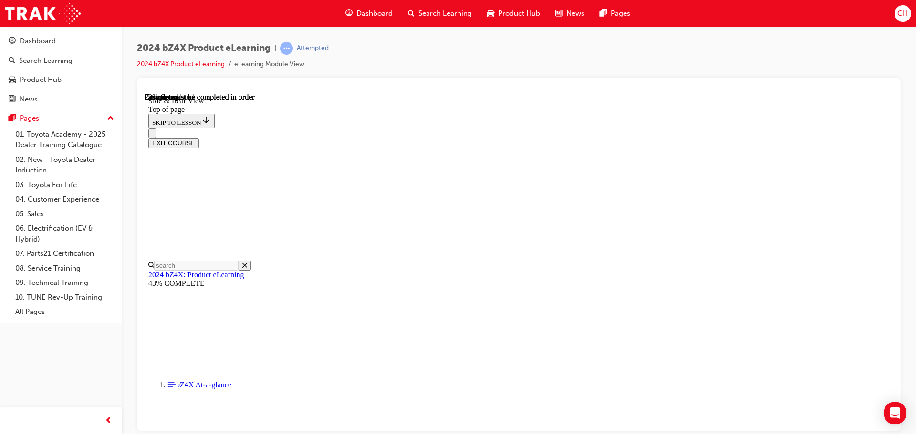
scroll to position [890, 0]
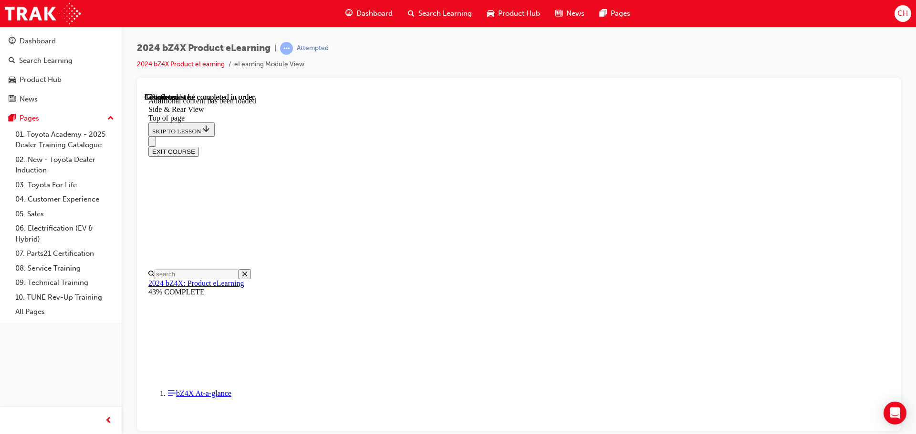
scroll to position [1592, 0]
drag, startPoint x: 492, startPoint y: 157, endPoint x: 466, endPoint y: 151, distance: 27.1
